Goal: Information Seeking & Learning: Find specific fact

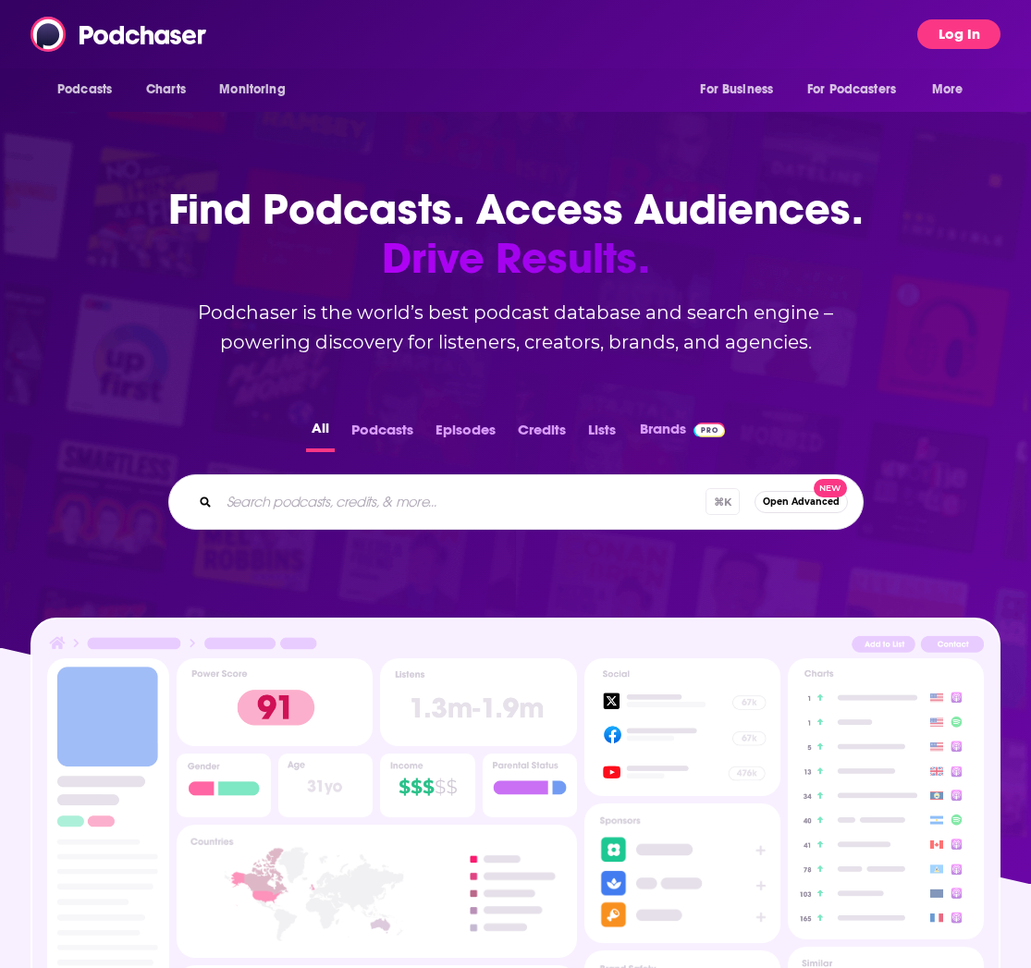
click at [964, 32] on button "Log In" at bounding box center [958, 34] width 83 height 30
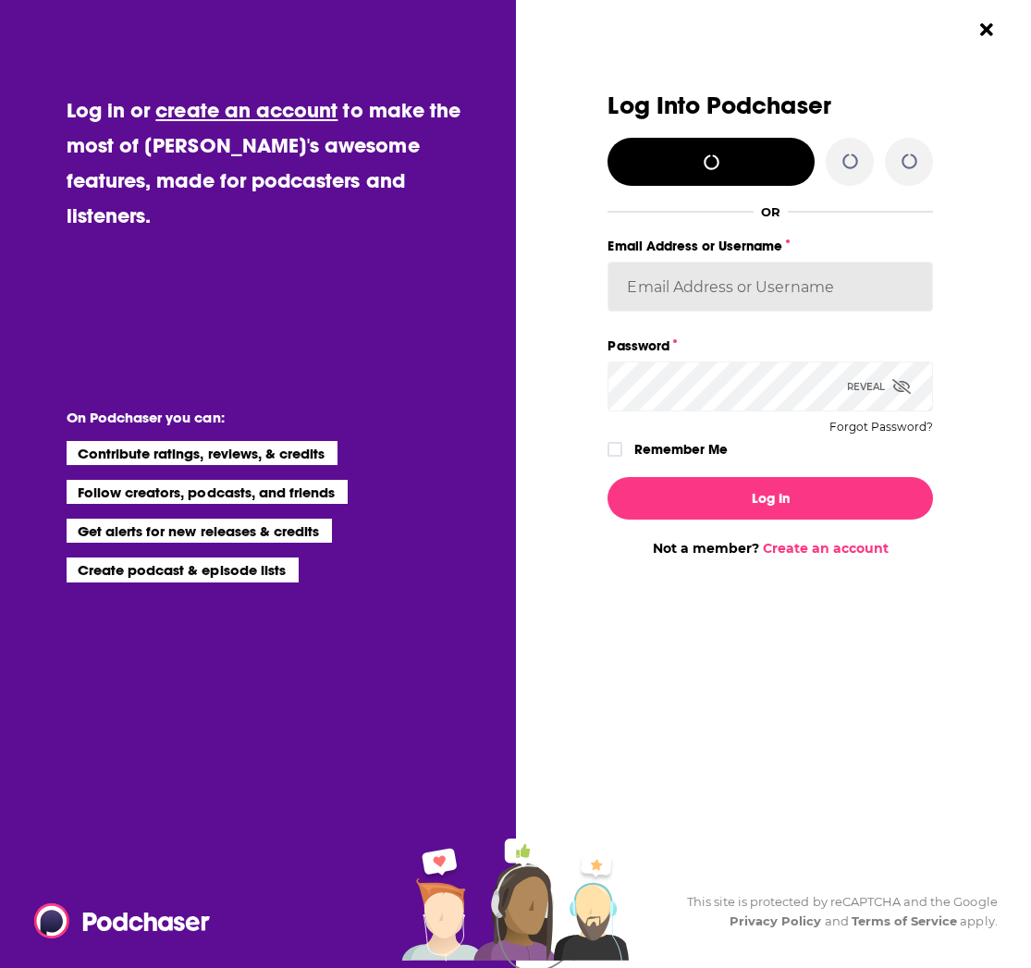
type input "[EMAIL_ADDRESS][DOMAIN_NAME]"
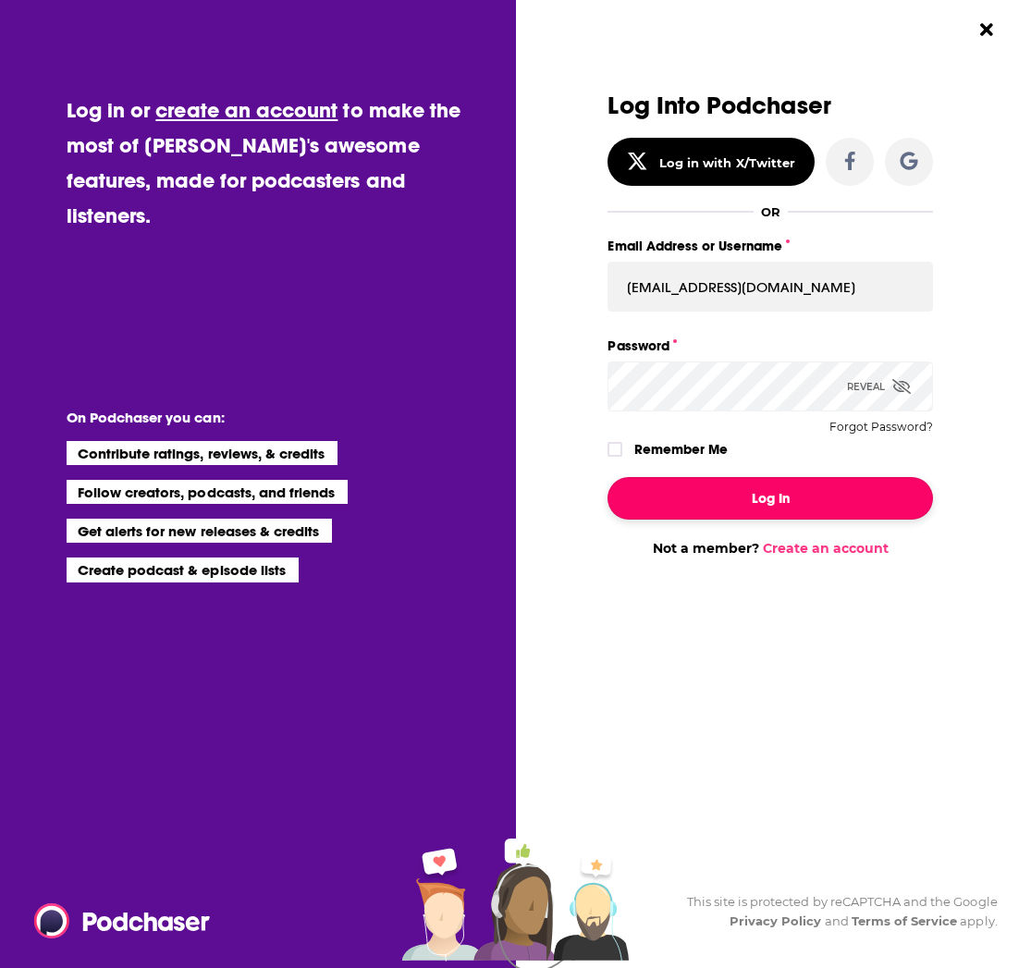
click at [721, 490] on button "Log In" at bounding box center [769, 498] width 325 height 43
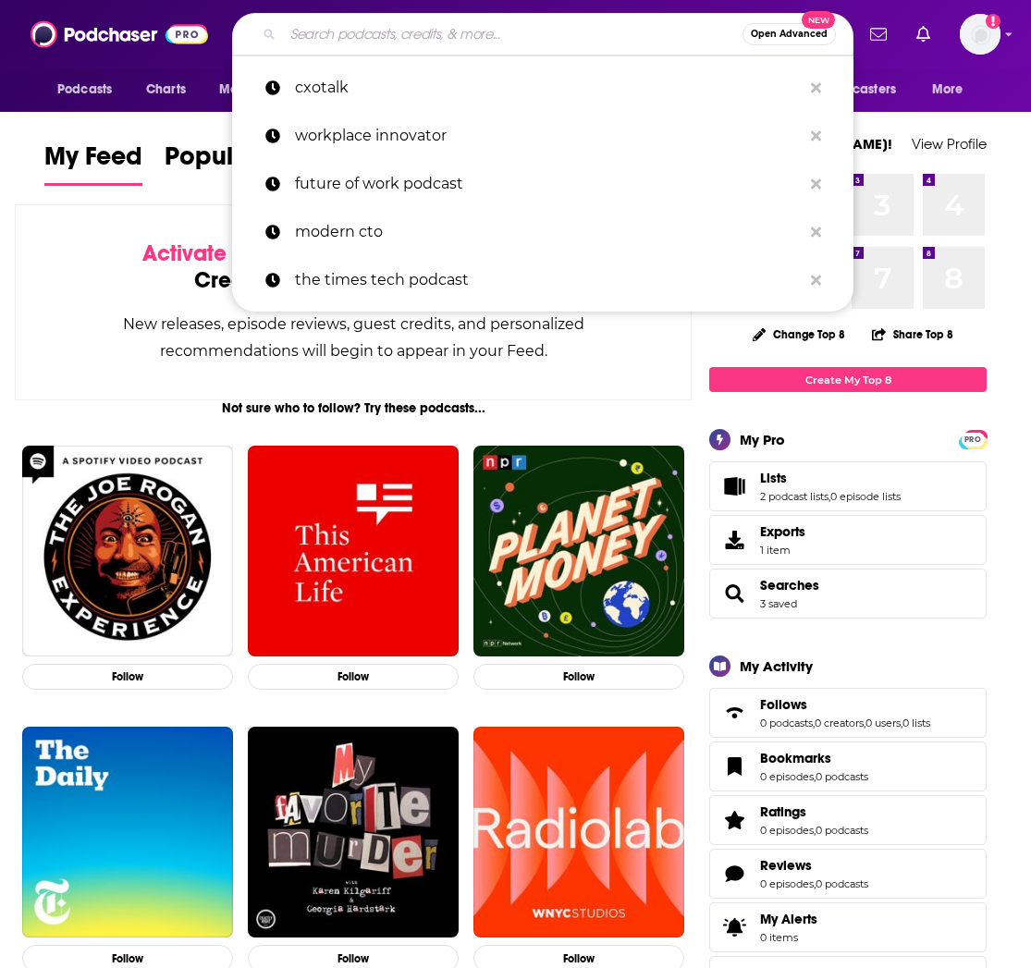
click at [361, 37] on input "Search podcasts, credits, & more..." at bounding box center [512, 34] width 459 height 30
paste input "Off The Agenda podcast"
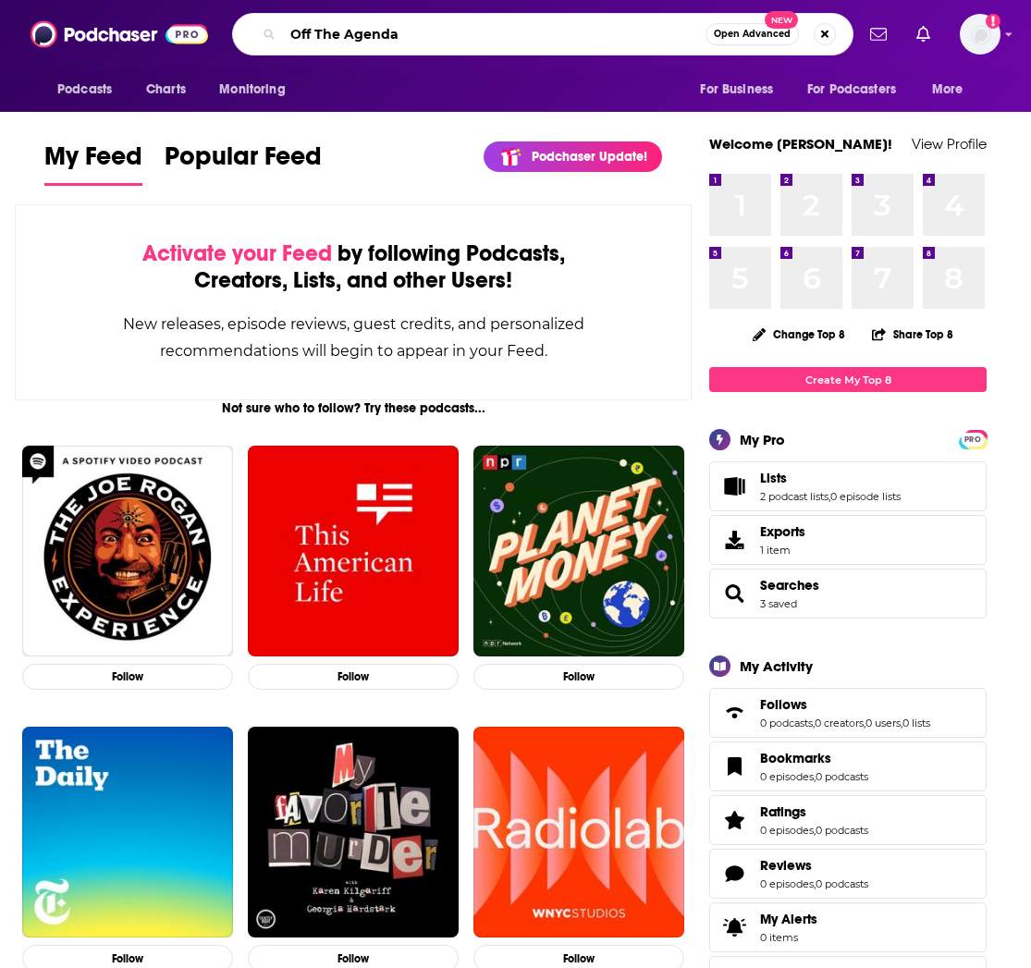
type input "Off The Agenda"
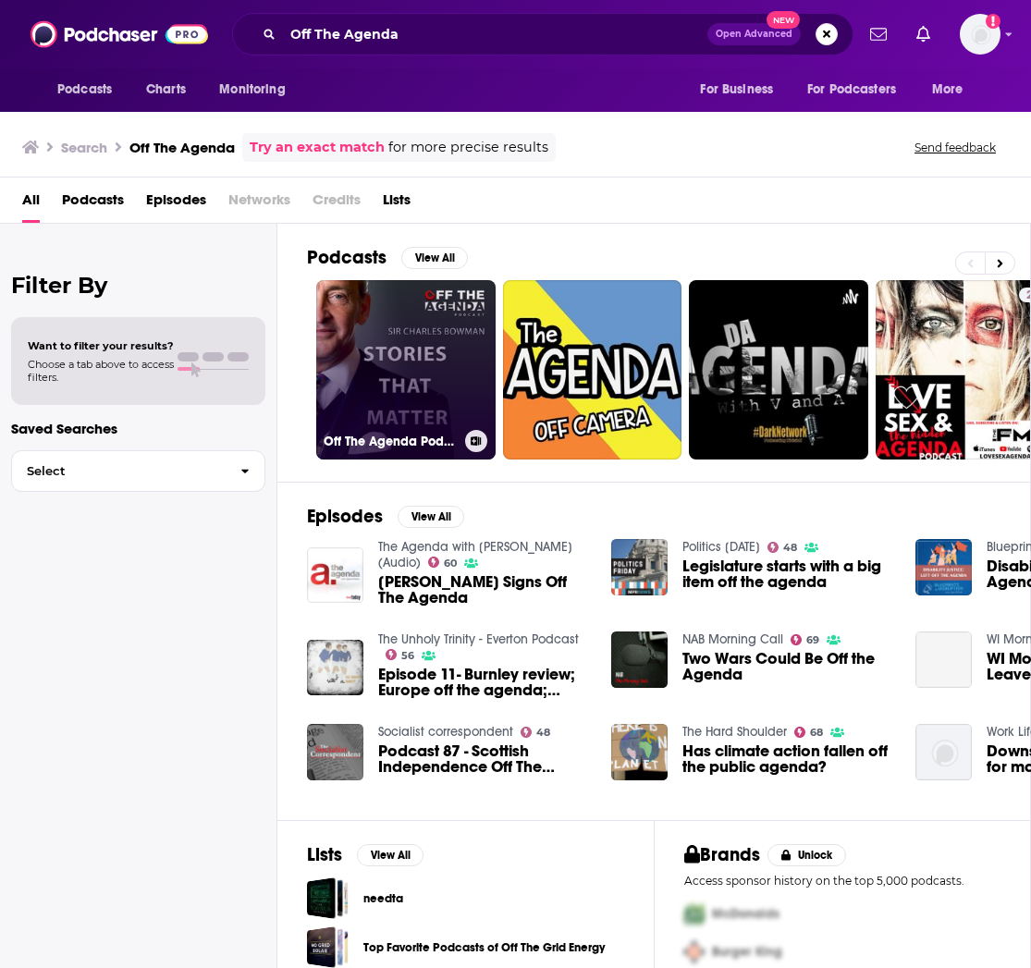
click at [392, 356] on link "Off The Agenda Podcast" at bounding box center [405, 369] width 179 height 179
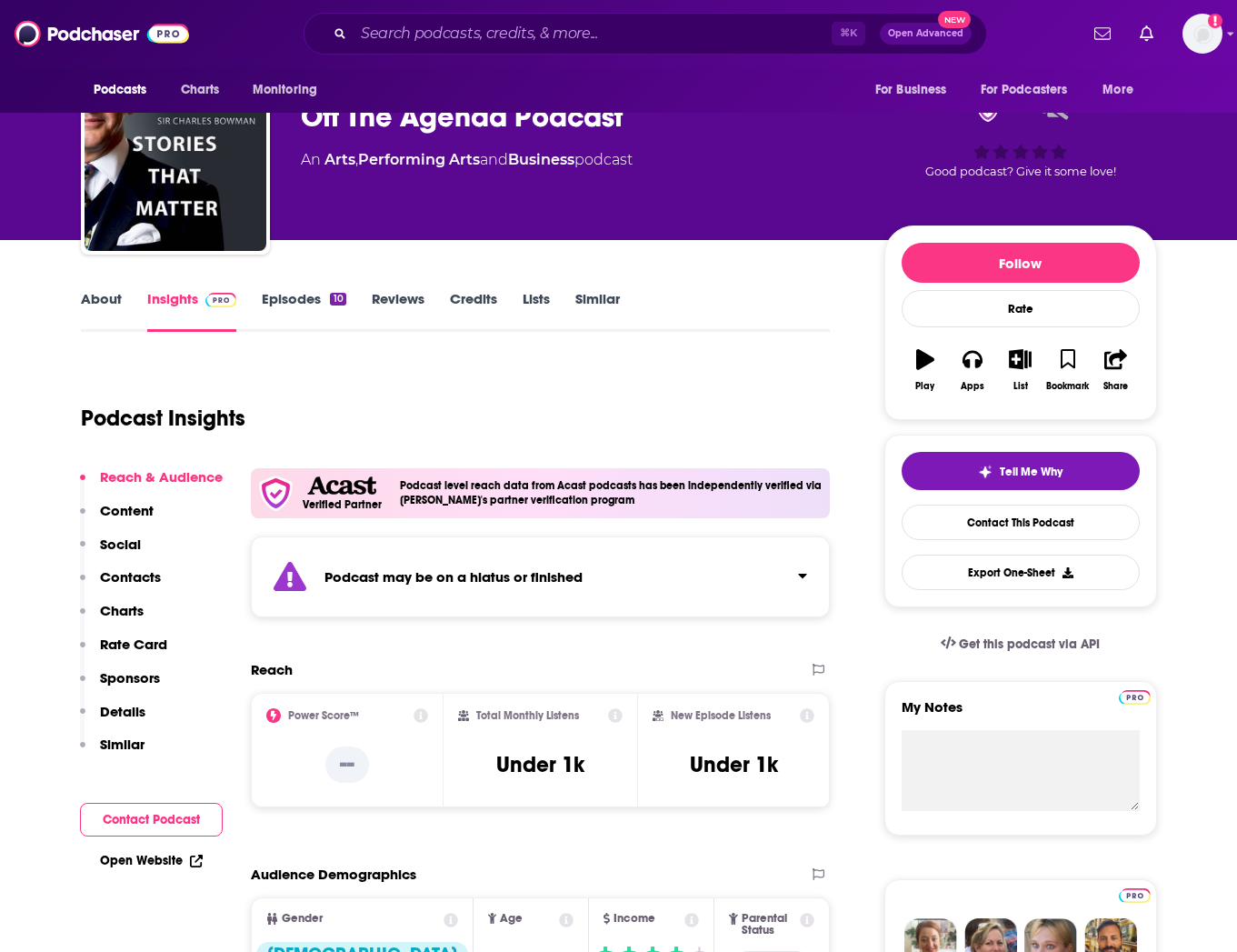
scroll to position [78, 0]
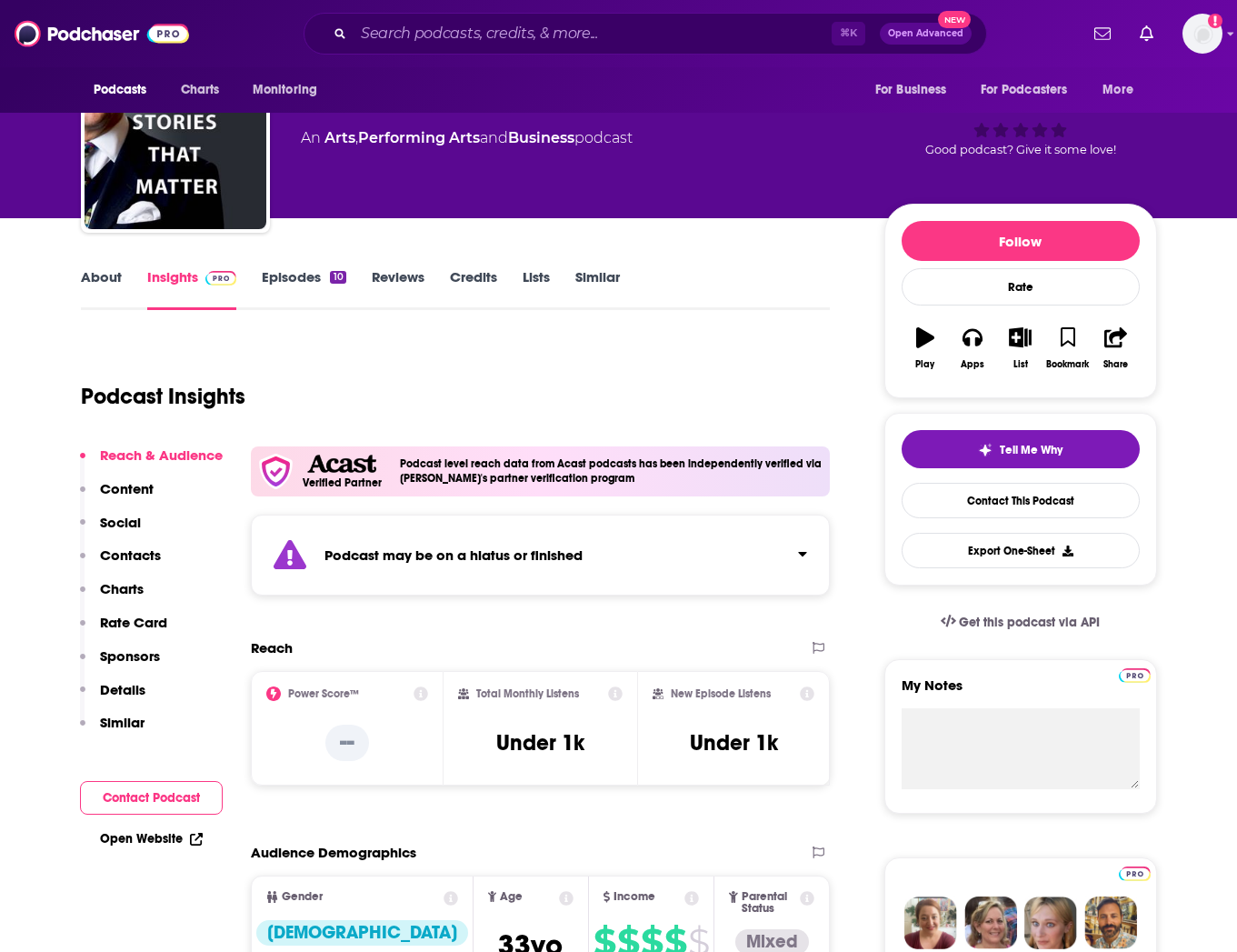
click at [534, 533] on div "Podcast may be on a hiatus or finished" at bounding box center [541, 555] width 580 height 81
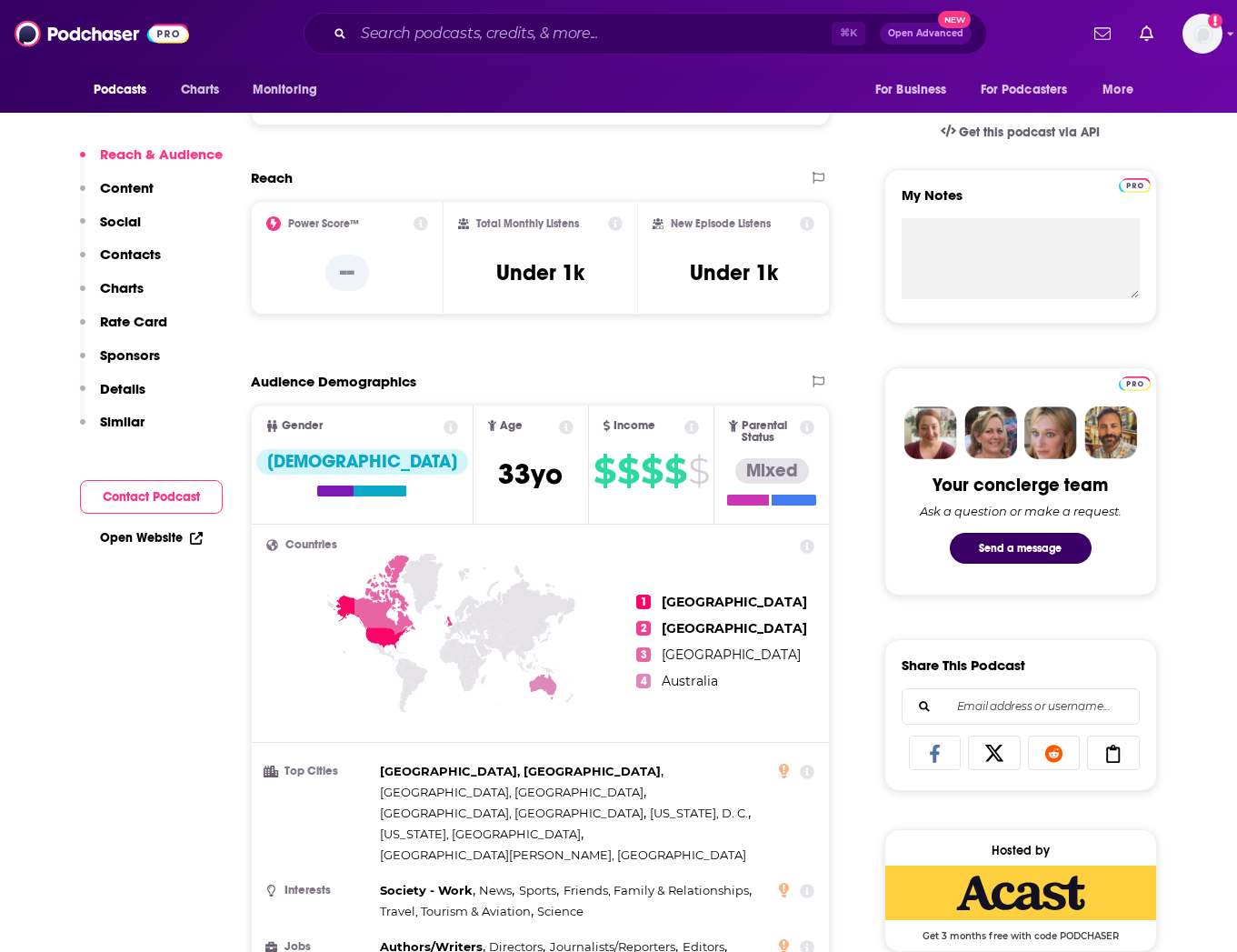
scroll to position [567, 0]
